Goal: Information Seeking & Learning: Stay updated

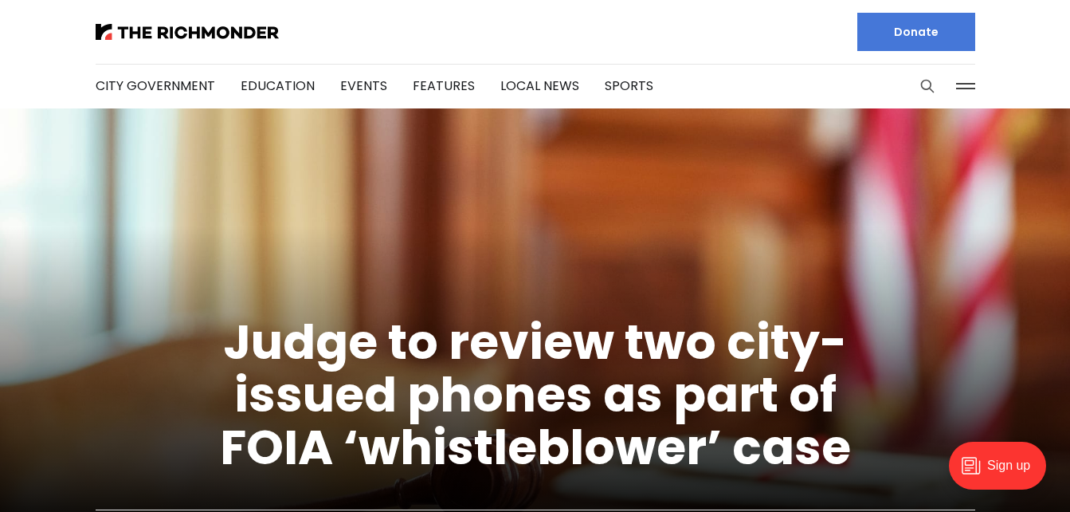
click at [925, 86] on icon "Search this site" at bounding box center [927, 86] width 16 height 16
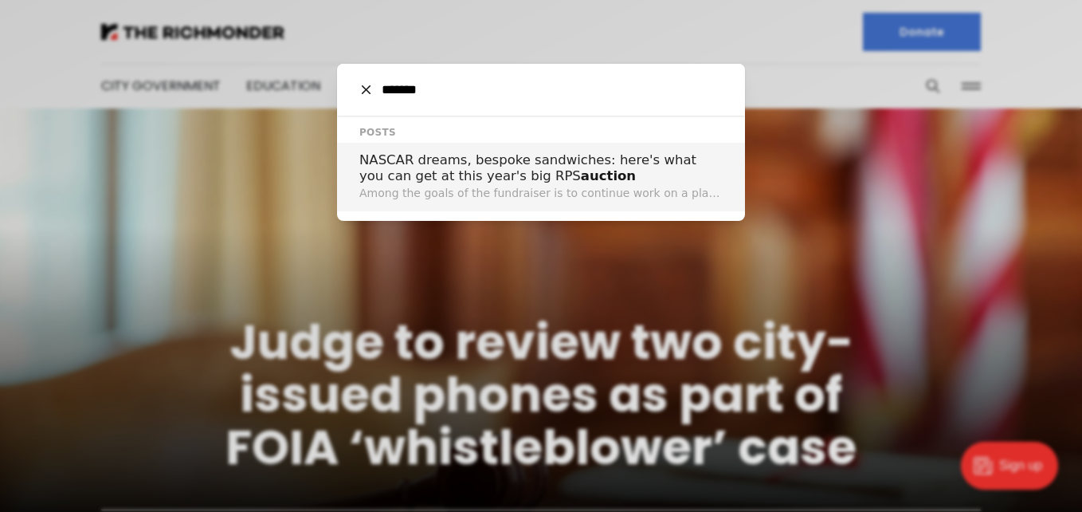
type input "*******"
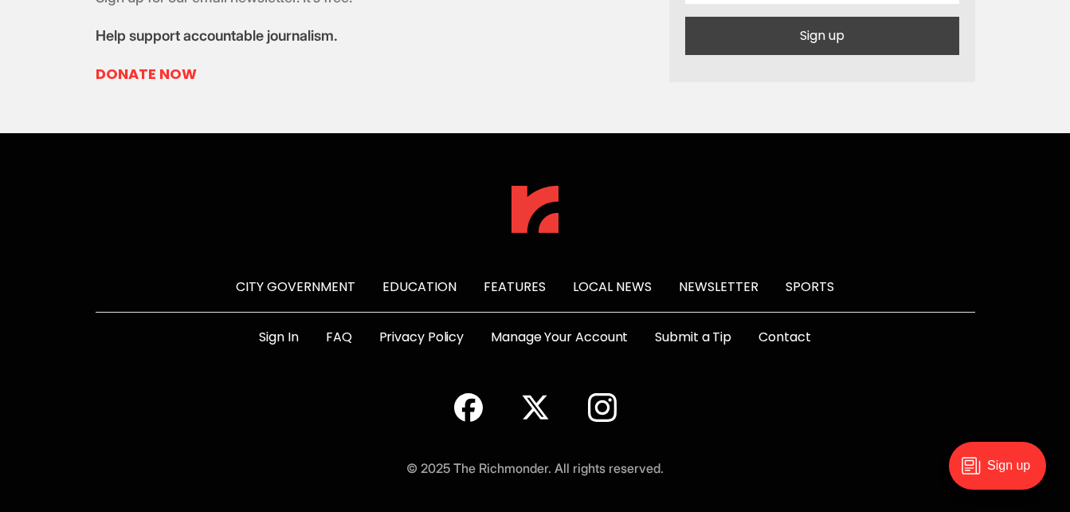
scroll to position [2591, 0]
click at [728, 283] on link "Newsletter" at bounding box center [719, 286] width 80 height 18
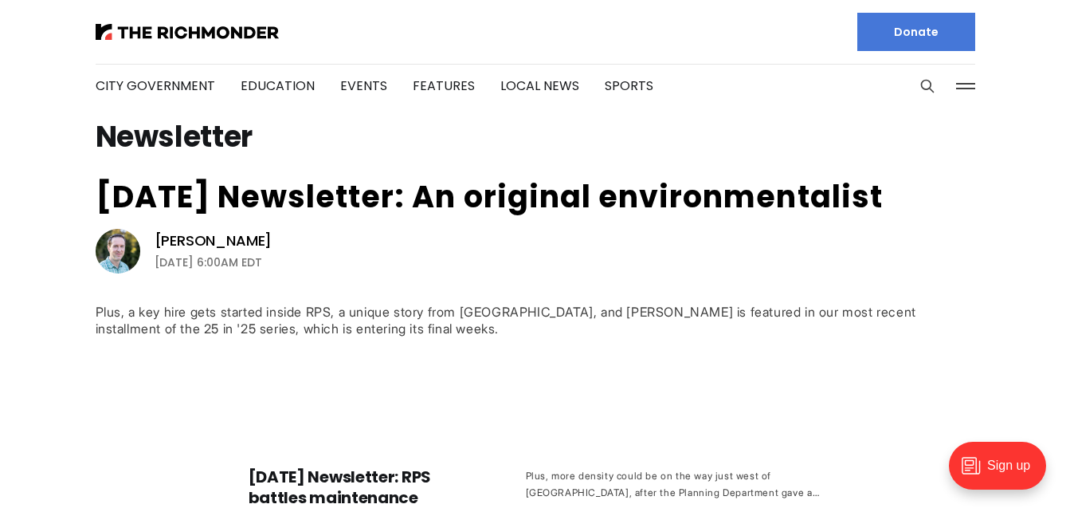
click at [1056, 35] on header "City Government Education Events Features Local News Sports Donate Our Authors …" at bounding box center [535, 54] width 1070 height 108
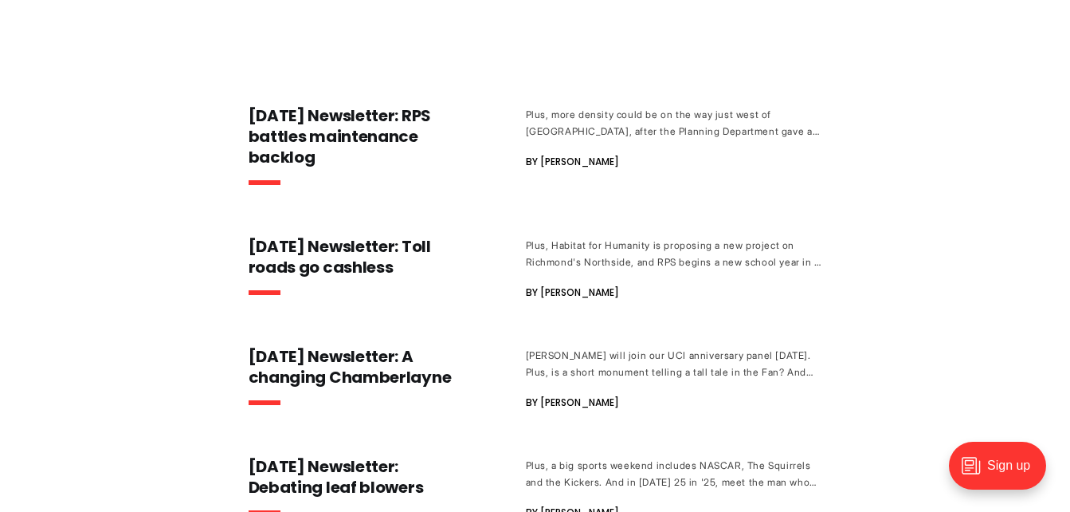
scroll to position [376, 0]
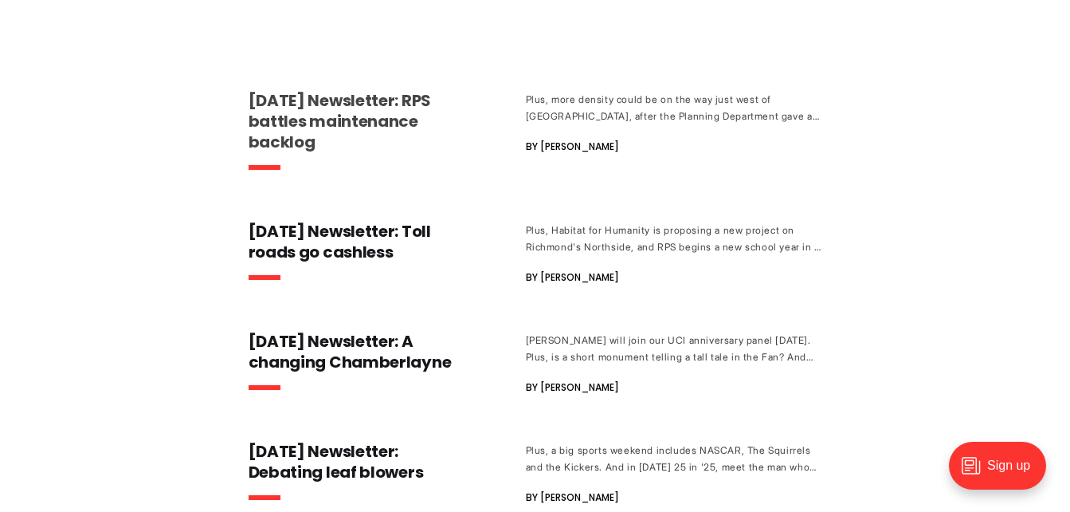
click at [333, 103] on h3 "[DATE] Newsletter: RPS battles maintenance backlog" at bounding box center [356, 121] width 214 height 62
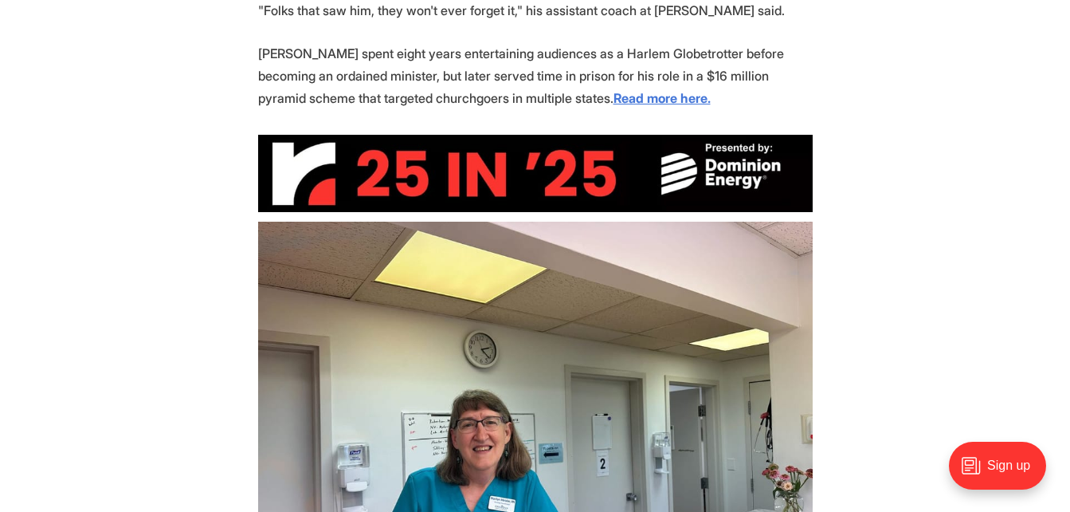
scroll to position [2352, 0]
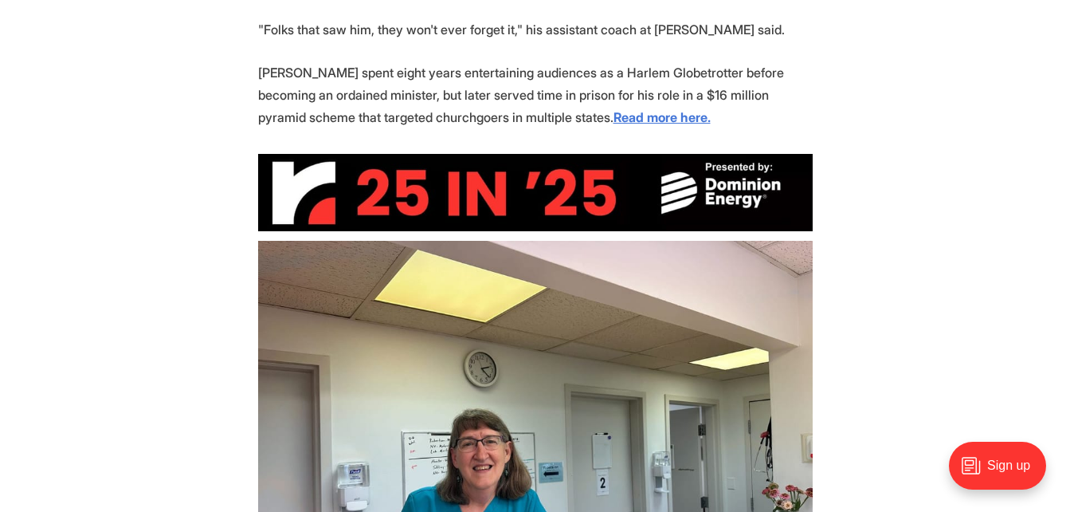
click at [485, 191] on img at bounding box center [535, 192] width 555 height 77
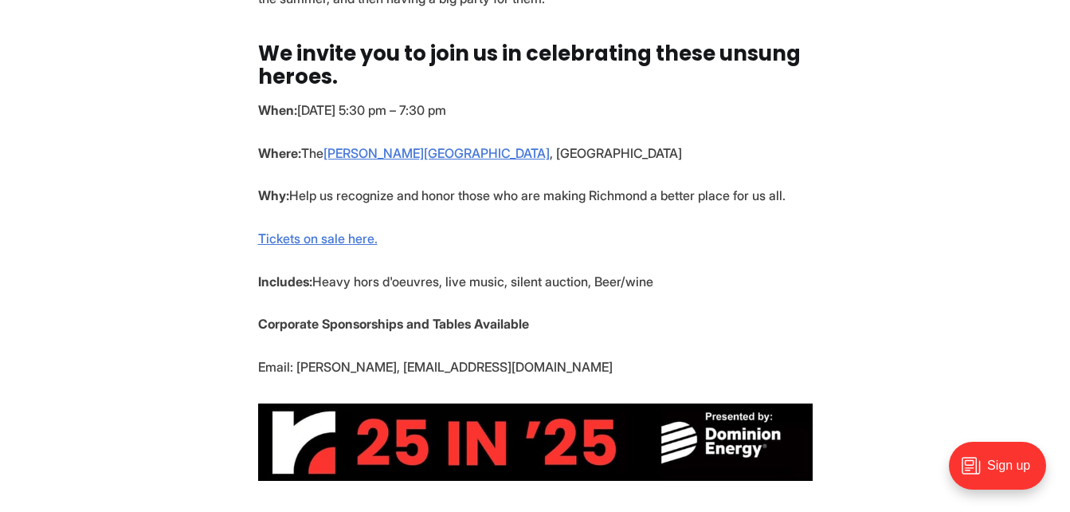
scroll to position [637, 0]
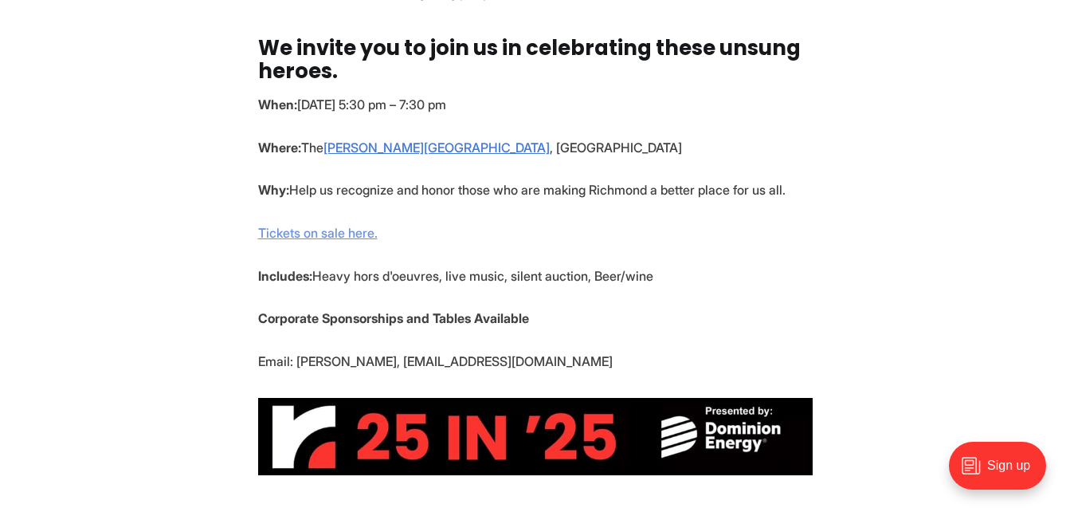
click at [299, 232] on link "Tickets on sale here." at bounding box center [318, 233] width 120 height 16
